Goal: Transaction & Acquisition: Obtain resource

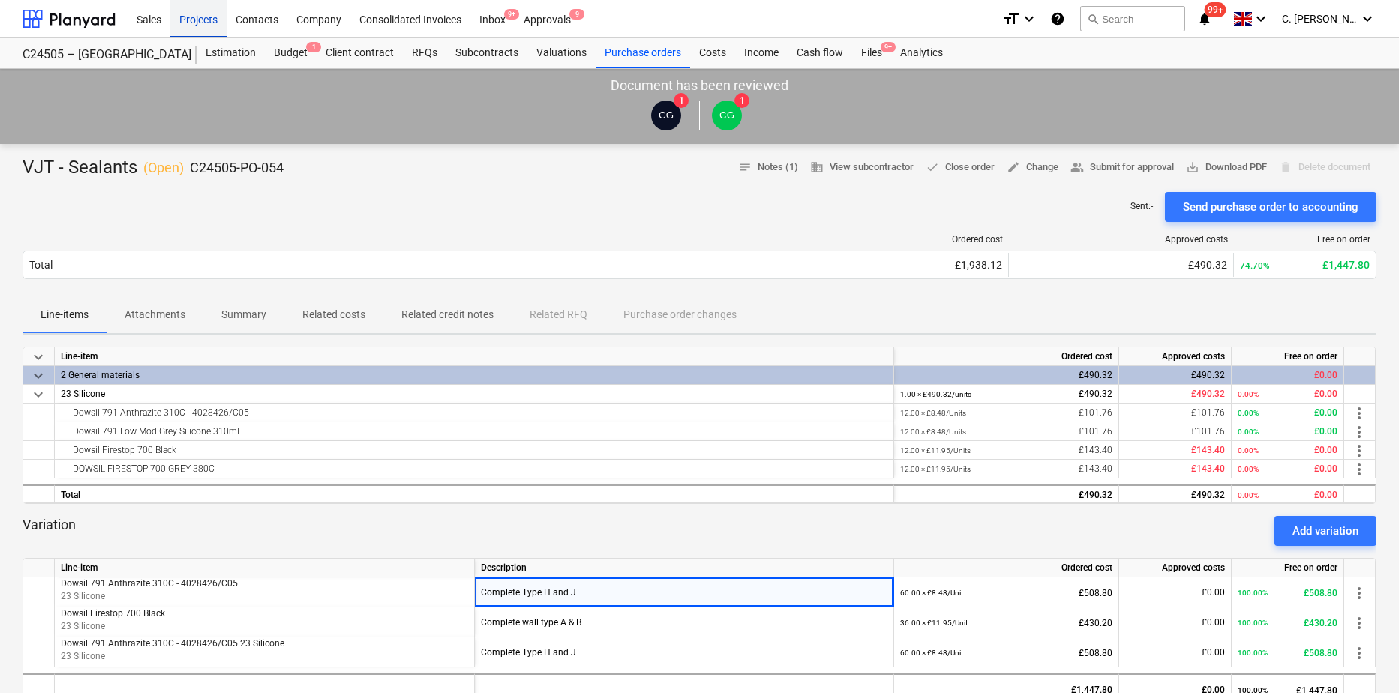
drag, startPoint x: 98, startPoint y: 19, endPoint x: 175, endPoint y: 32, distance: 78.3
click at [98, 19] on div at bounding box center [69, 19] width 93 height 38
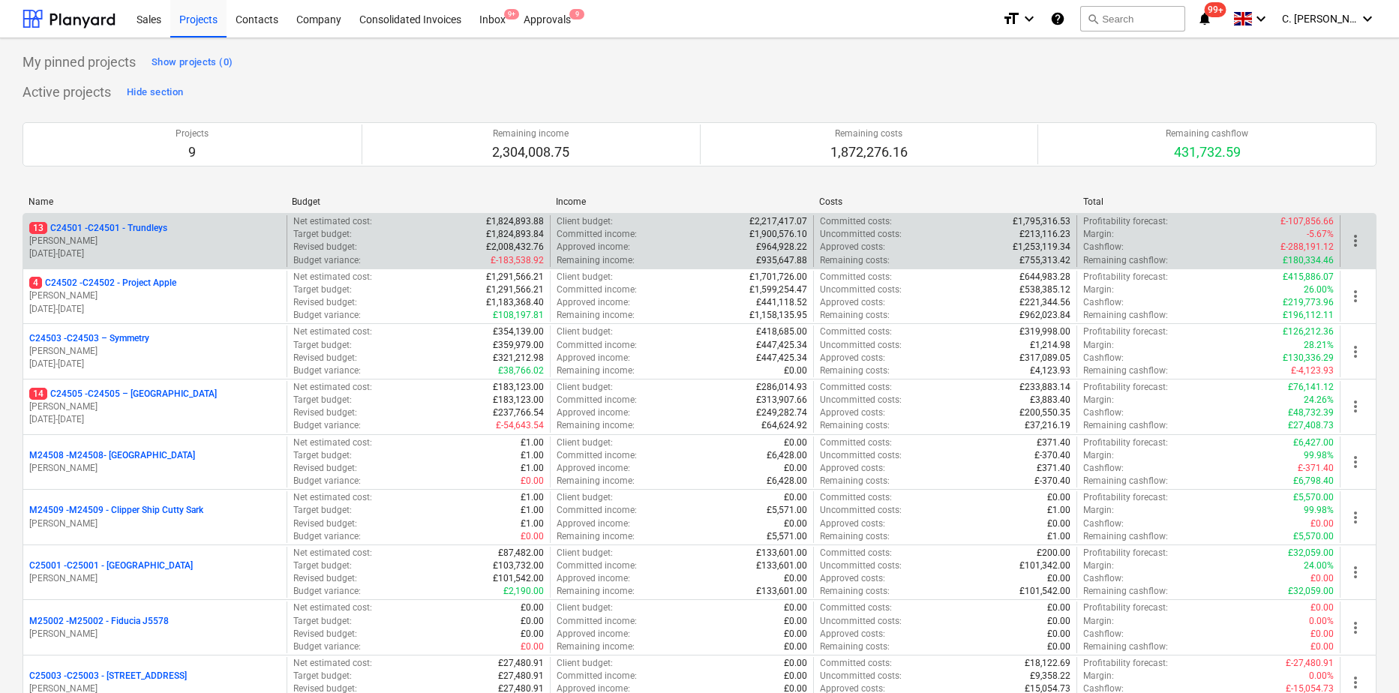
click at [140, 239] on p "[PERSON_NAME]" at bounding box center [154, 241] width 251 height 13
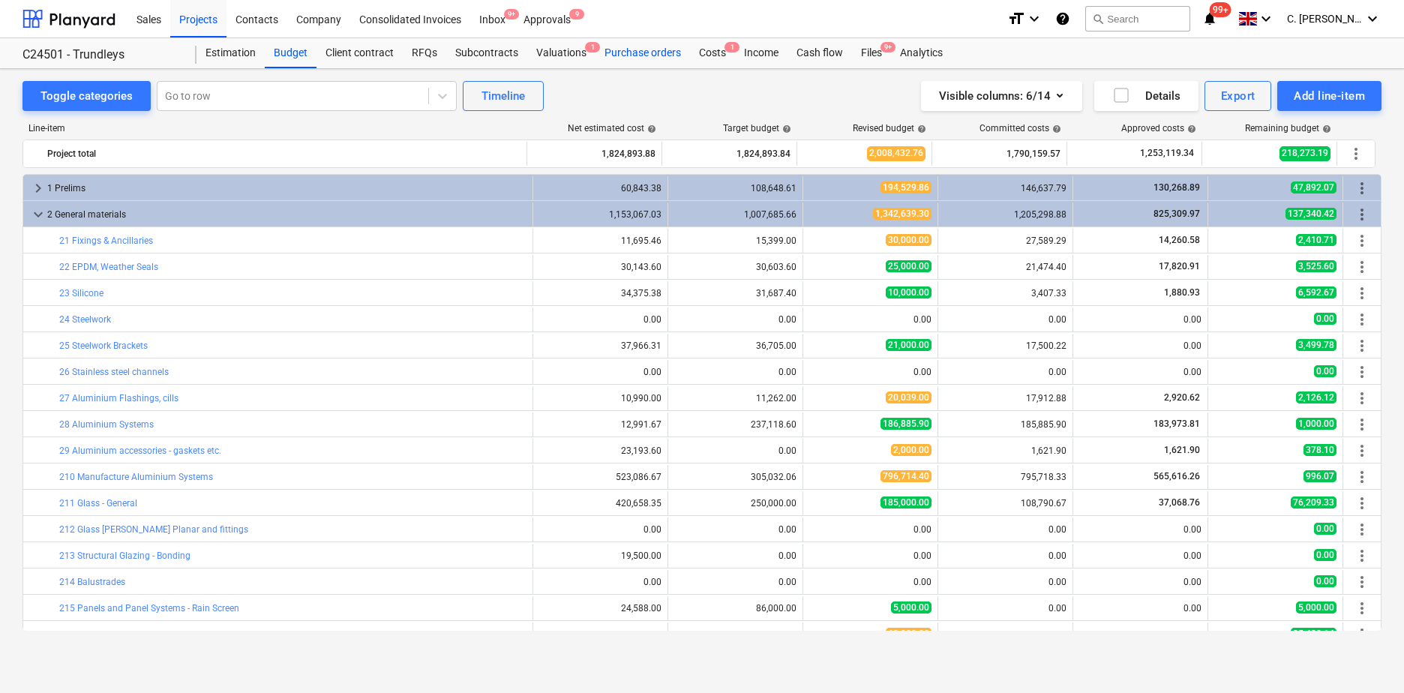
click at [641, 50] on div "Purchase orders" at bounding box center [643, 53] width 95 height 30
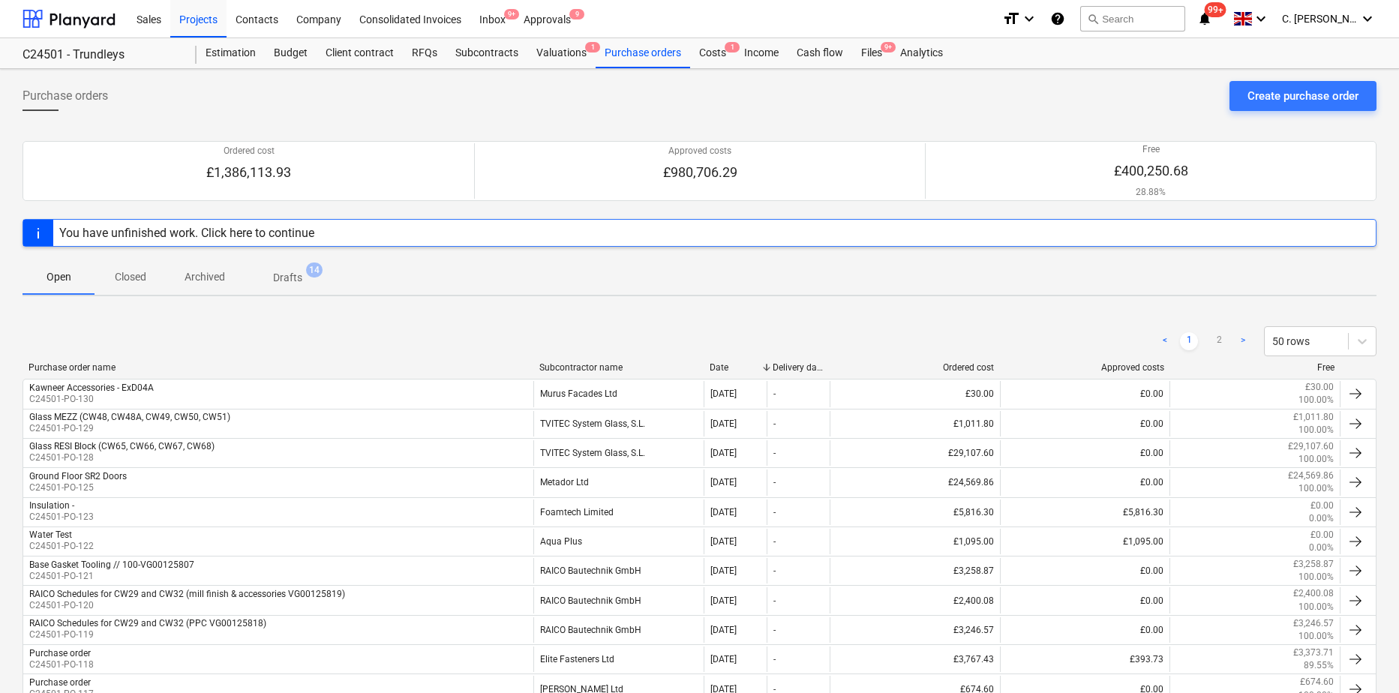
click at [594, 367] on div "Subcontractor name" at bounding box center [618, 367] width 158 height 11
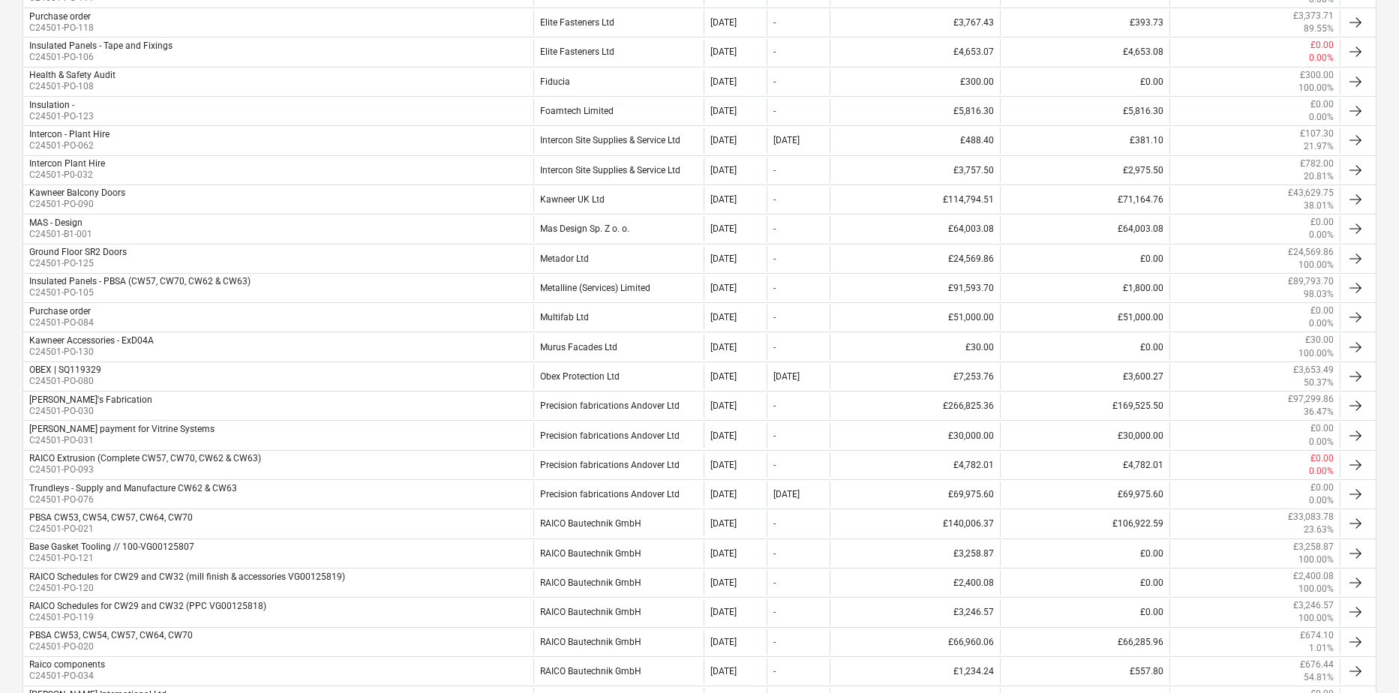
scroll to position [720, 0]
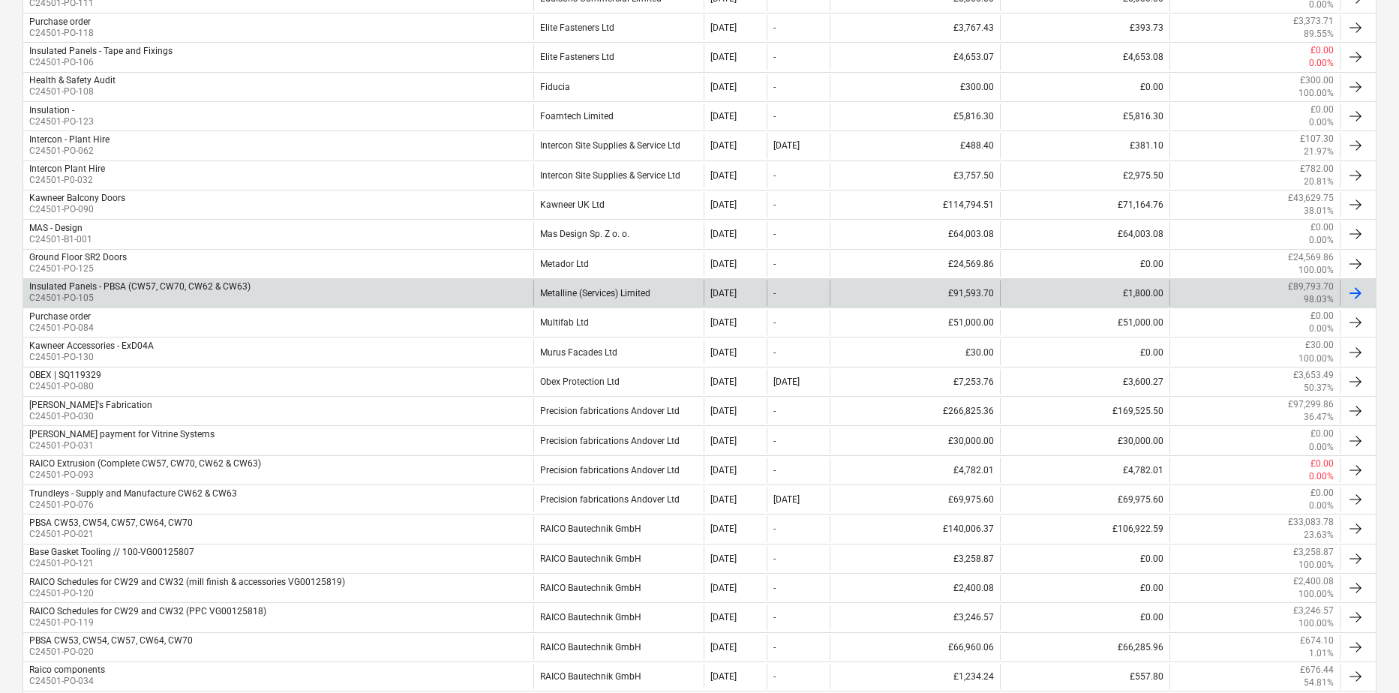
click at [591, 290] on div "Metalline (Services) Limited" at bounding box center [618, 294] width 170 height 26
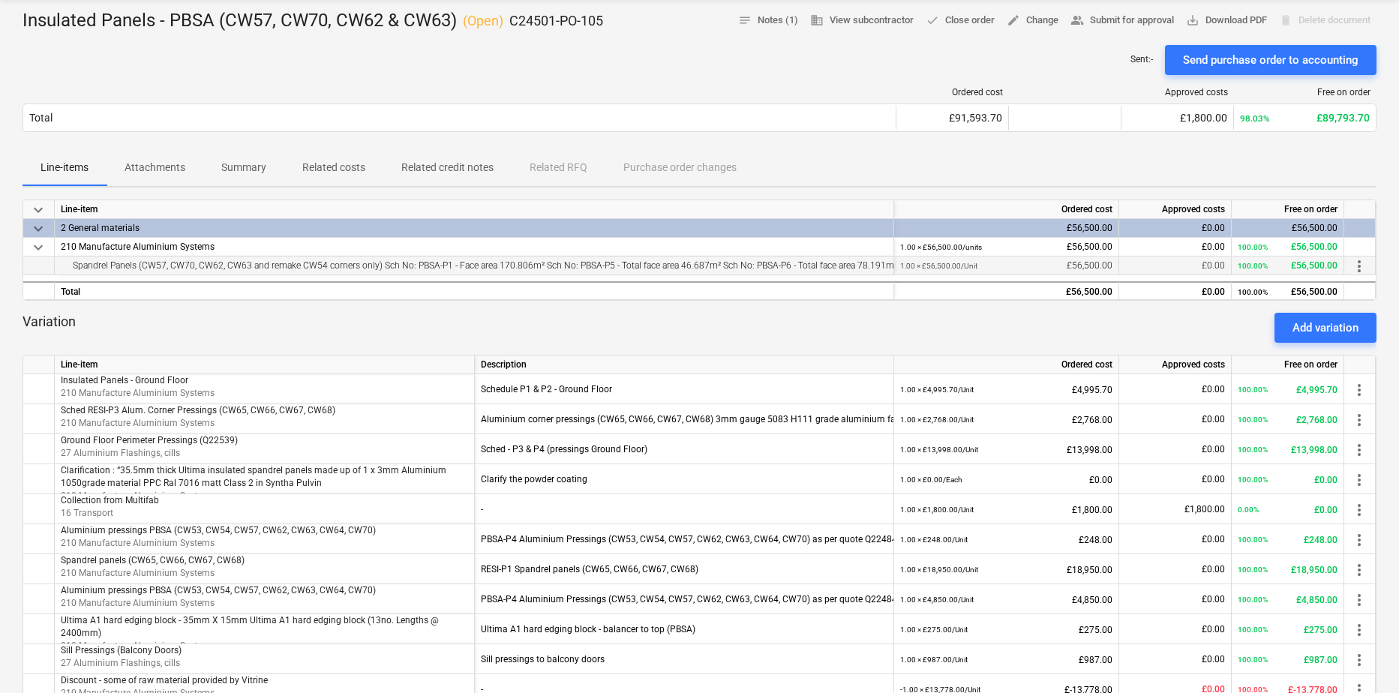
scroll to position [150, 0]
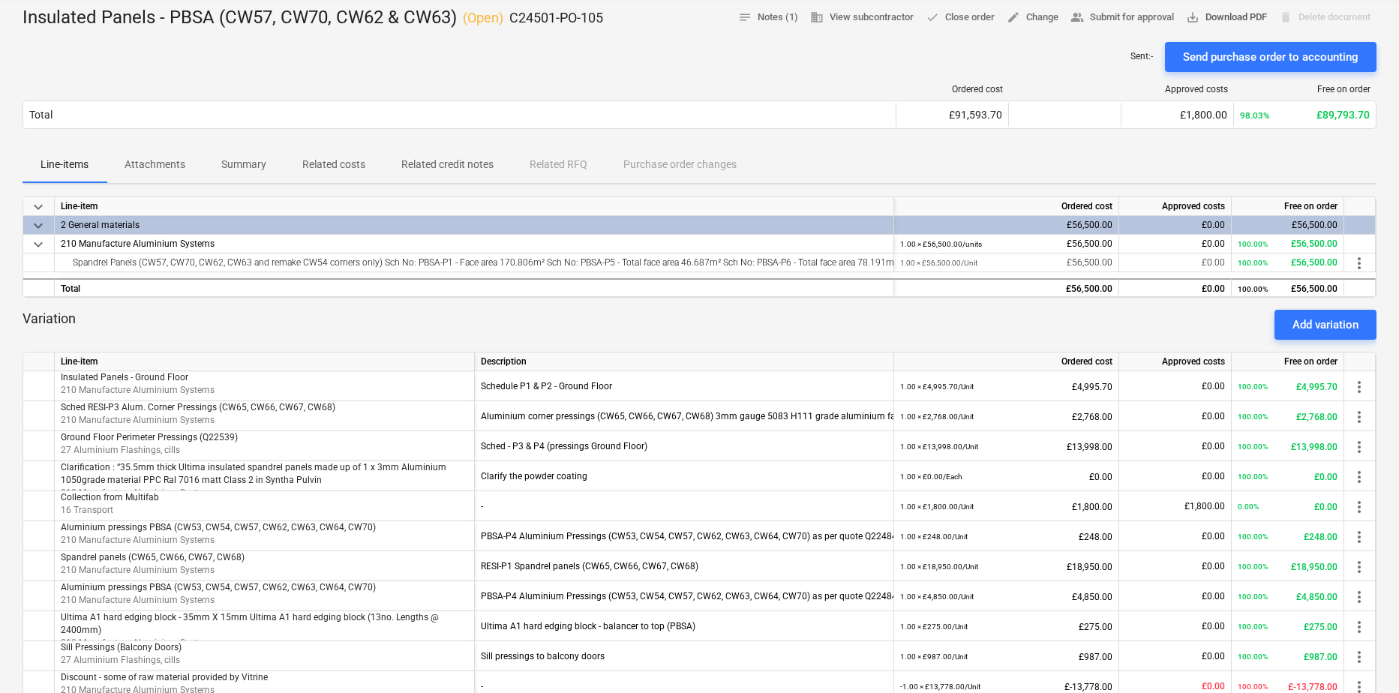
click at [1226, 19] on span "save_alt Download PDF" at bounding box center [1226, 17] width 81 height 17
